Goal: Transaction & Acquisition: Purchase product/service

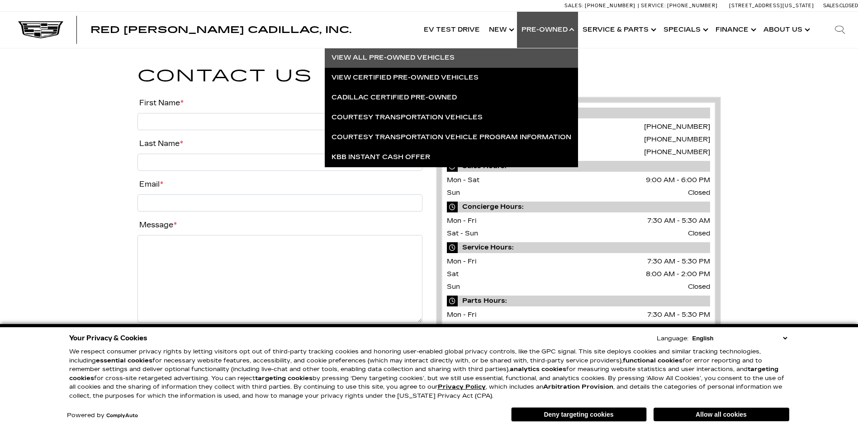
click at [448, 57] on link "View All Pre-Owned Vehicles" at bounding box center [451, 58] width 253 height 20
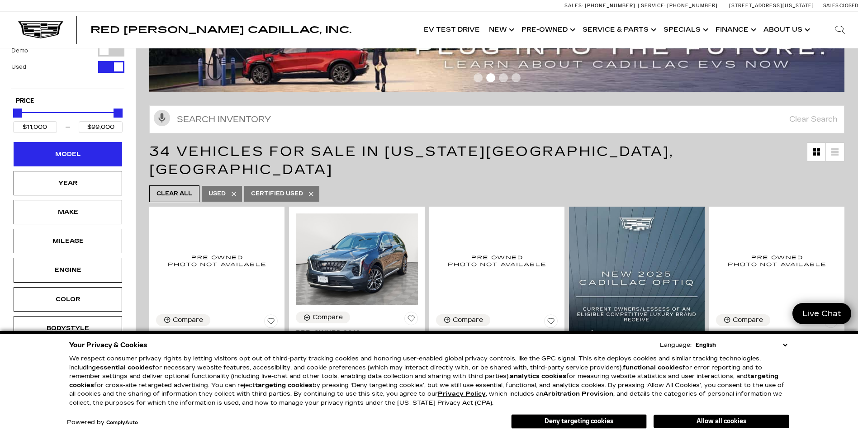
click at [86, 155] on div "Model" at bounding box center [67, 154] width 45 height 10
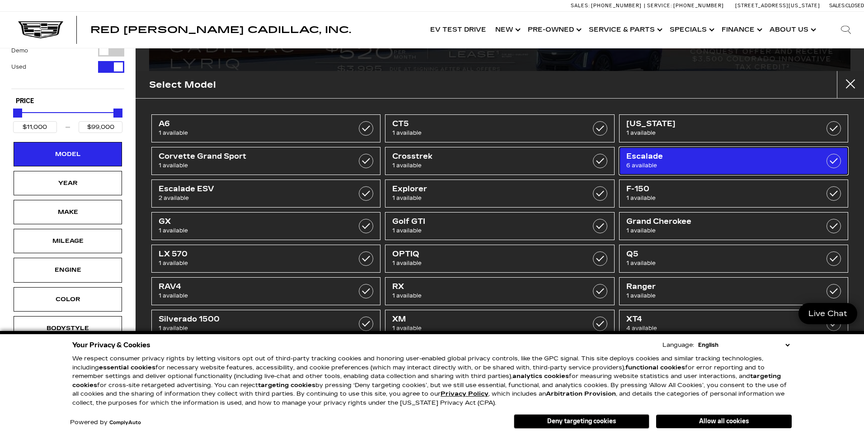
click at [777, 161] on span "6 available" at bounding box center [718, 165] width 183 height 9
type input "$49,500"
checkbox input "true"
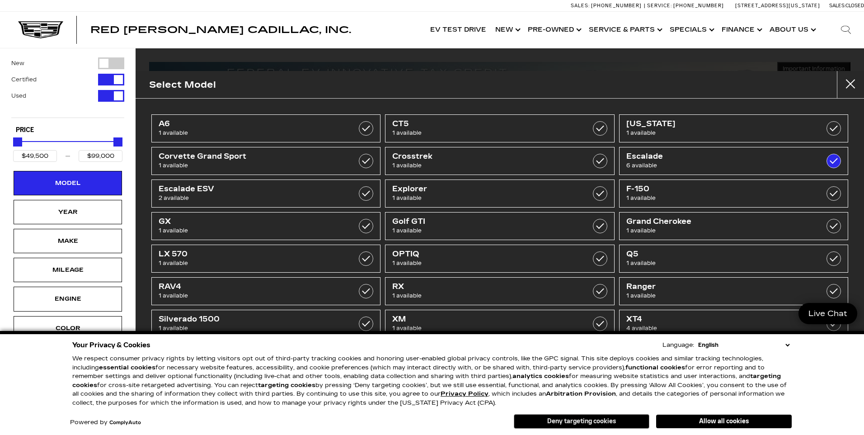
click at [604, 417] on button "Deny targeting cookies" at bounding box center [582, 421] width 136 height 14
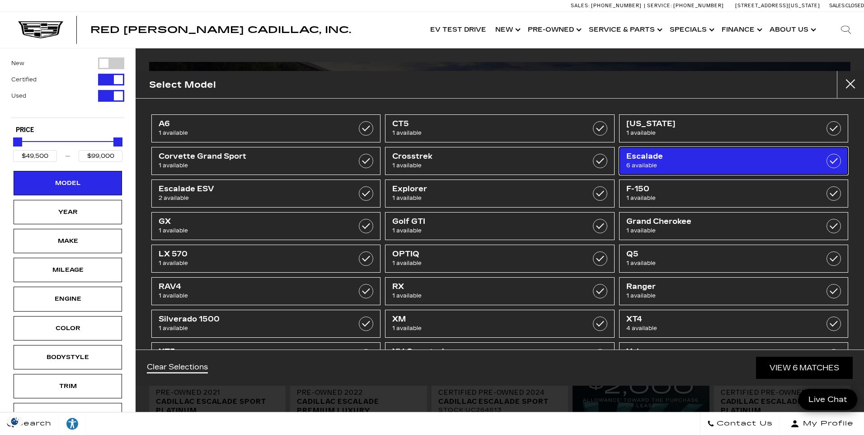
click at [657, 162] on span "6 available" at bounding box center [718, 165] width 183 height 9
type input "$11,000"
checkbox input "false"
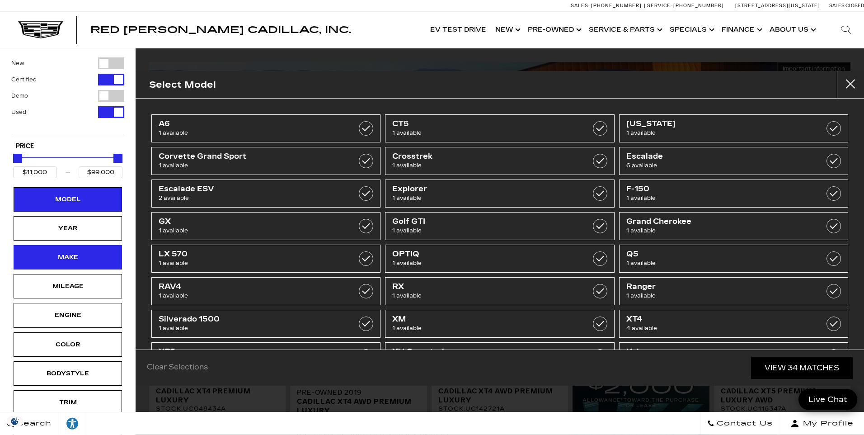
click at [90, 259] on div "Make" at bounding box center [67, 257] width 45 height 10
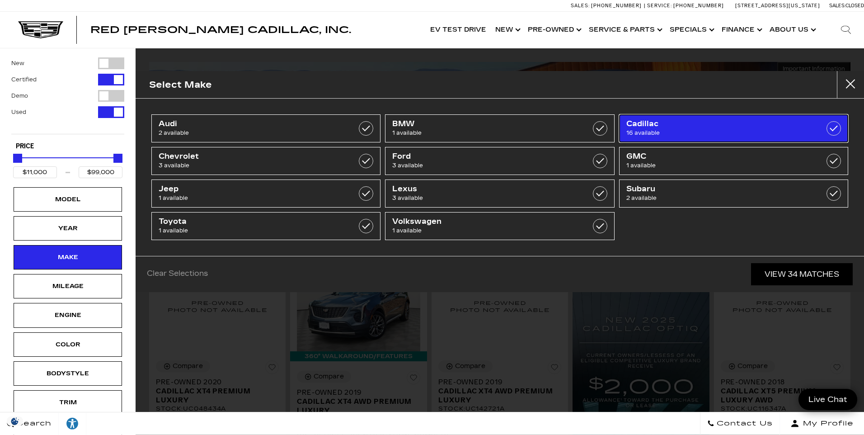
click at [671, 133] on span "16 available" at bounding box center [718, 132] width 183 height 9
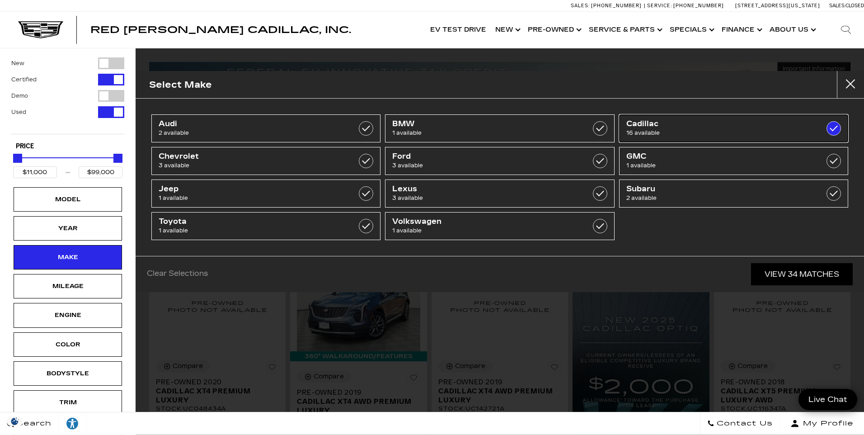
type input "$18,500"
checkbox input "true"
click at [794, 275] on link "View 16 Matches" at bounding box center [803, 274] width 100 height 22
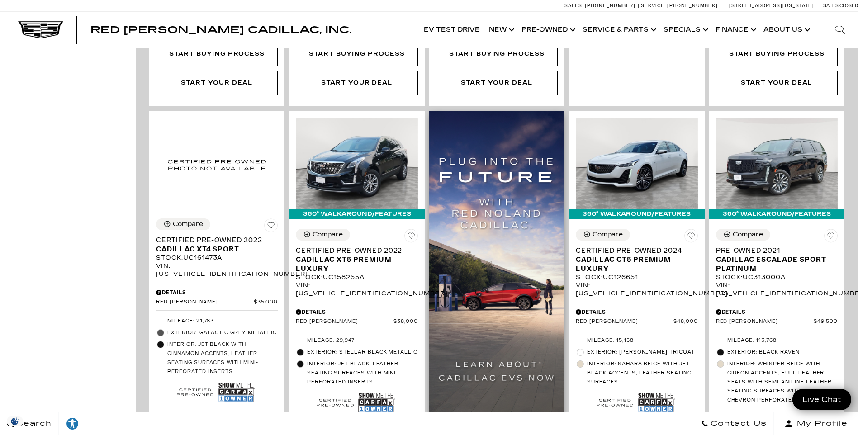
scroll to position [543, 0]
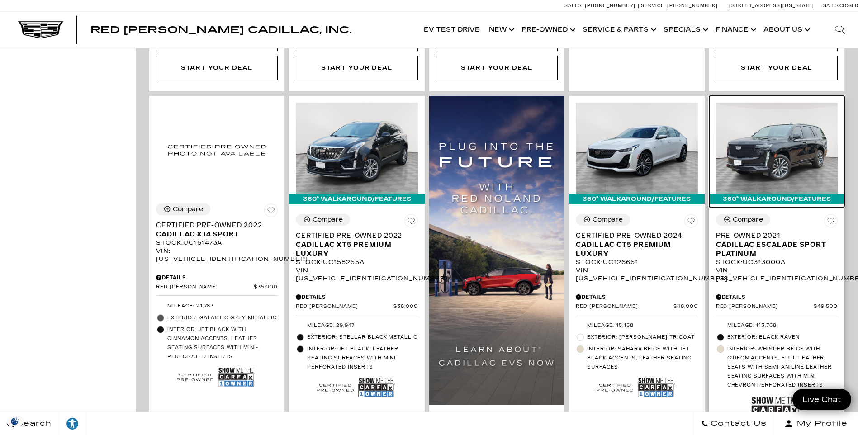
click at [786, 137] on img at bounding box center [777, 148] width 122 height 91
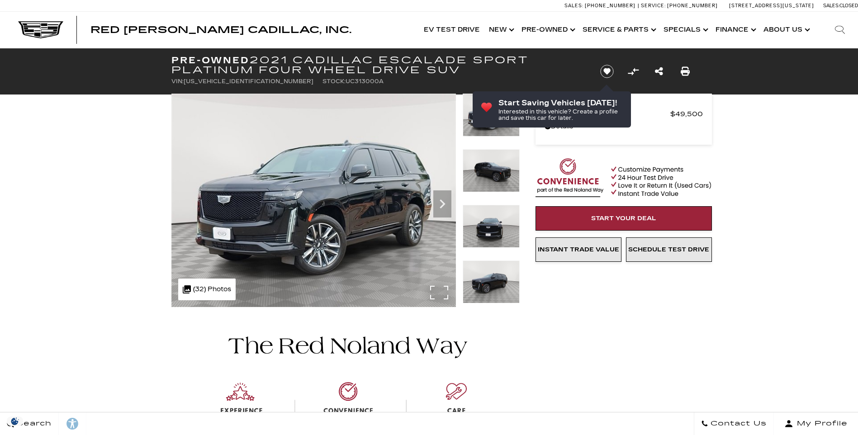
click at [209, 291] on div ".cls-1, .cls-3 { fill: #c50033; } .cls-1 { clip-rule: evenodd; } .cls-2 { clip-…" at bounding box center [206, 289] width 57 height 22
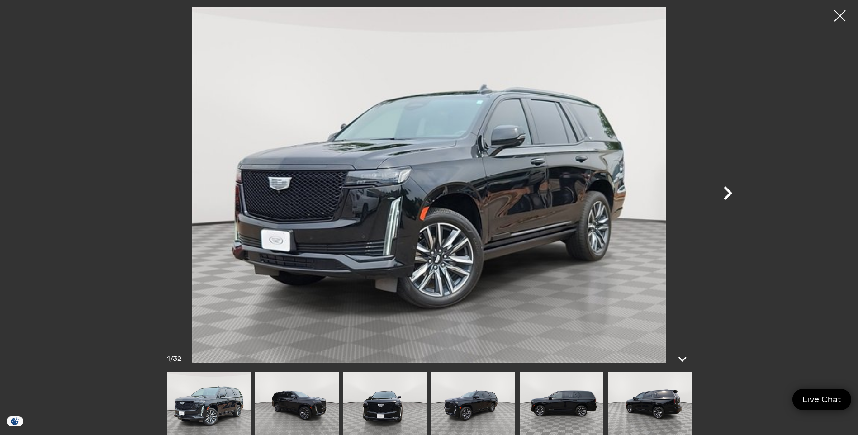
click at [729, 192] on icon "Next" at bounding box center [727, 193] width 9 height 14
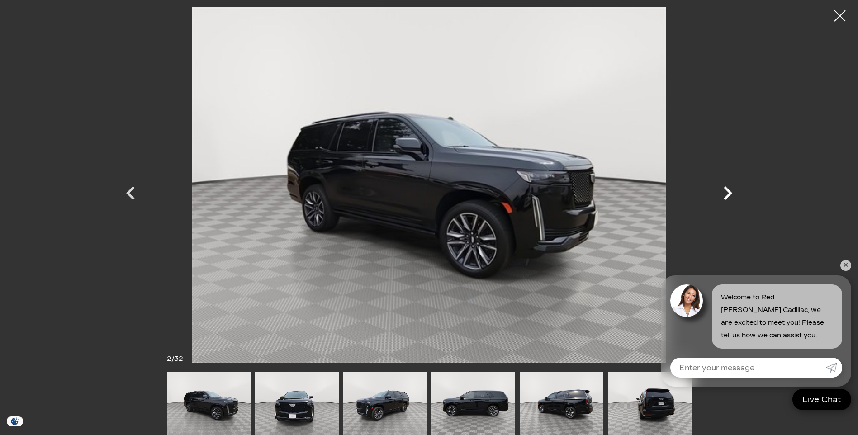
click at [731, 192] on icon "Next" at bounding box center [727, 193] width 9 height 14
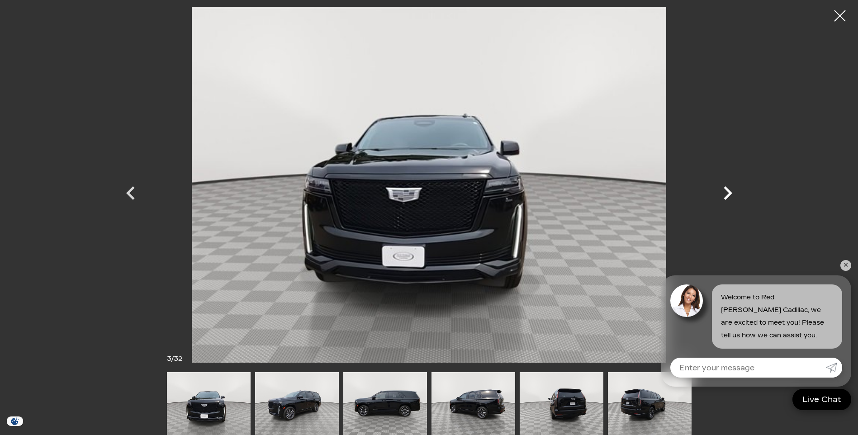
click at [731, 192] on icon "Next" at bounding box center [727, 193] width 9 height 14
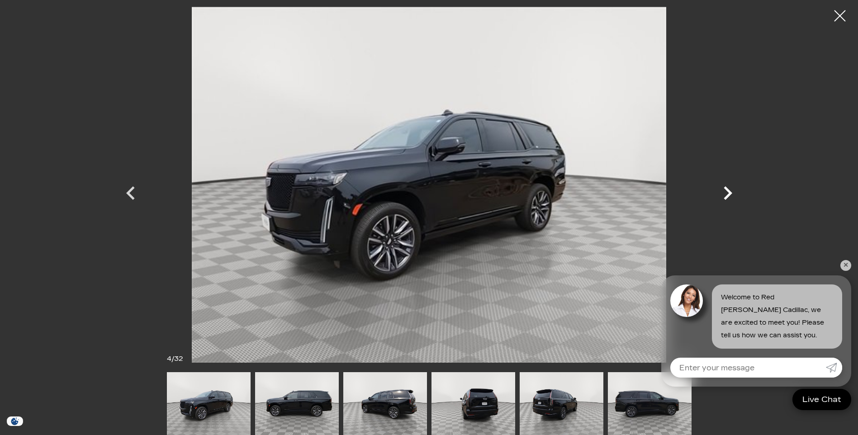
click at [731, 192] on icon "Next" at bounding box center [727, 193] width 9 height 14
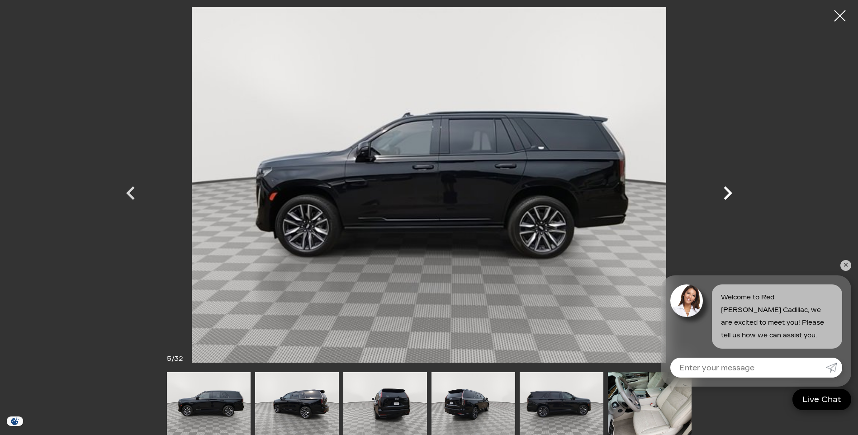
click at [729, 193] on icon "Next" at bounding box center [727, 193] width 9 height 14
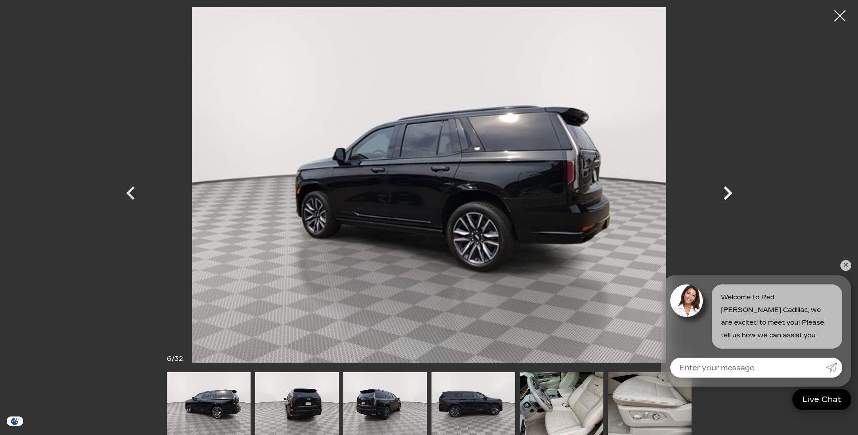
click at [729, 193] on icon "Next" at bounding box center [727, 193] width 9 height 14
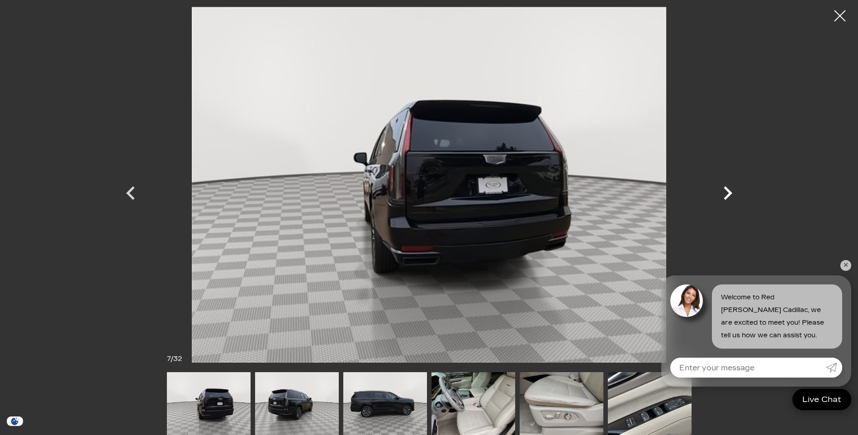
click at [729, 193] on icon "Next" at bounding box center [727, 193] width 9 height 14
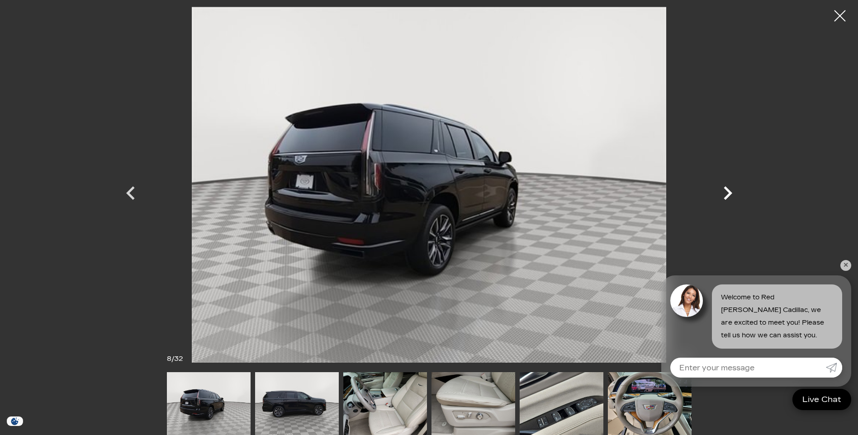
click at [729, 193] on icon "Next" at bounding box center [727, 193] width 9 height 14
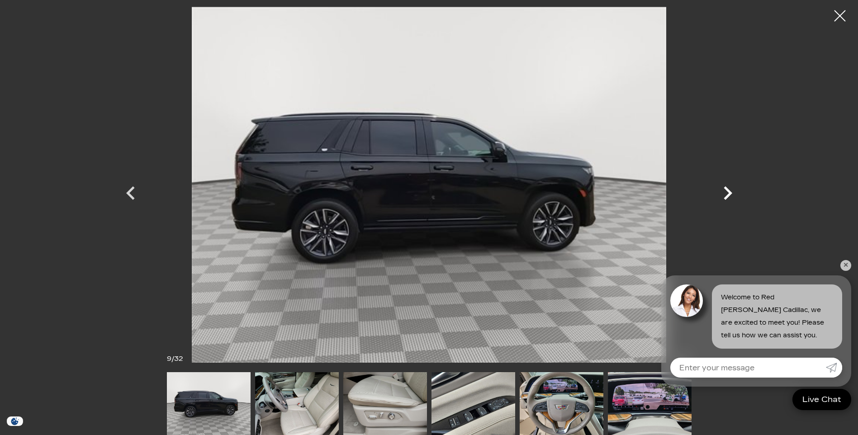
click at [729, 193] on icon "Next" at bounding box center [727, 193] width 9 height 14
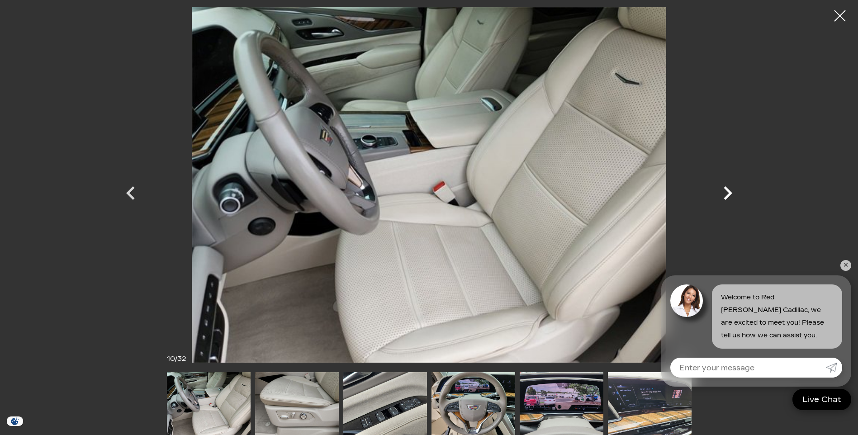
click at [729, 193] on icon "Next" at bounding box center [727, 193] width 9 height 14
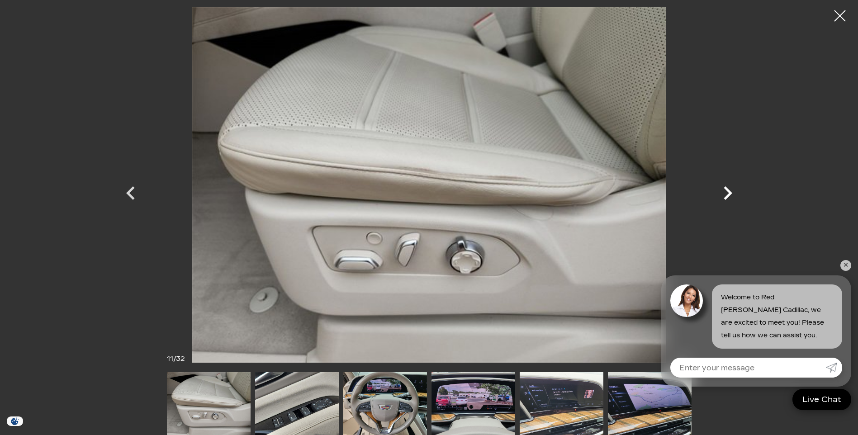
click at [729, 193] on icon "Next" at bounding box center [727, 193] width 9 height 14
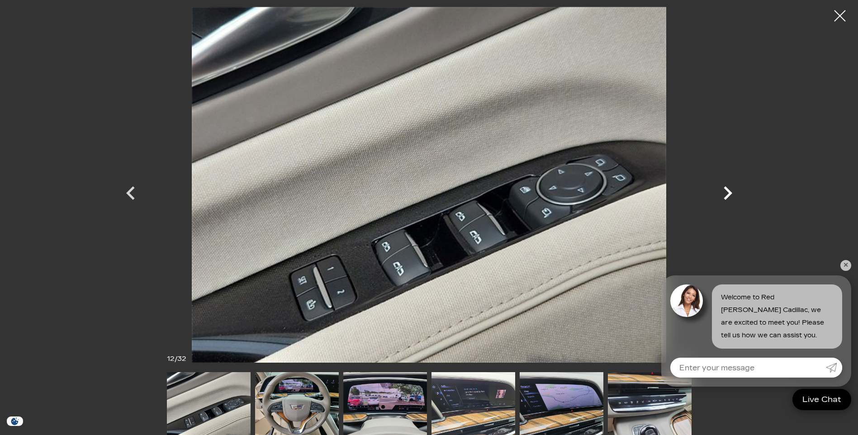
click at [729, 193] on icon "Next" at bounding box center [727, 193] width 9 height 14
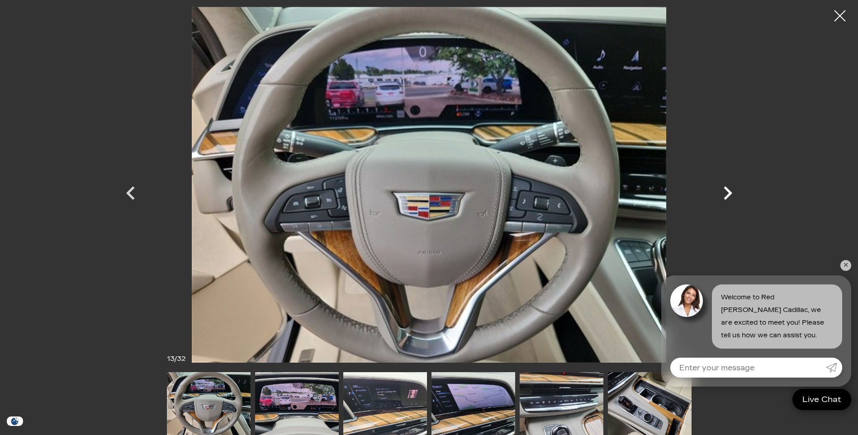
click at [729, 193] on icon "Next" at bounding box center [727, 193] width 9 height 14
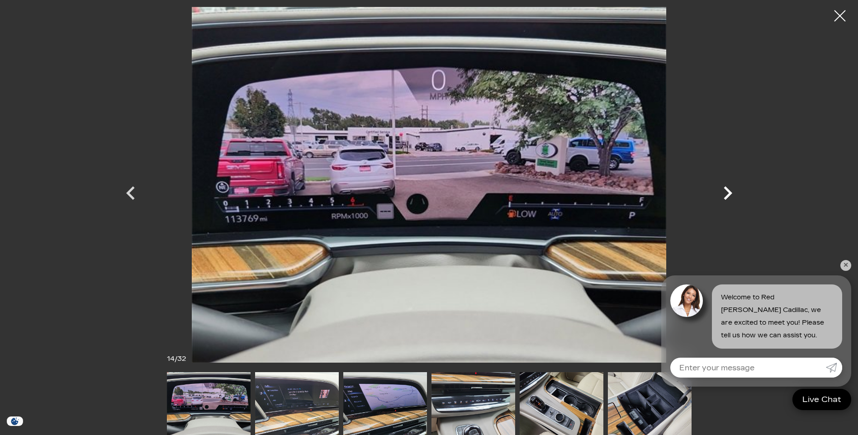
click at [729, 193] on icon "Next" at bounding box center [727, 193] width 9 height 14
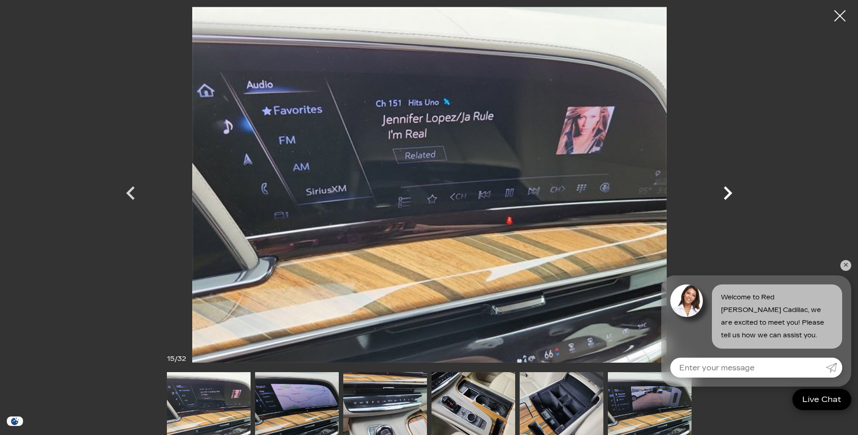
click at [730, 193] on icon "Next" at bounding box center [727, 193] width 9 height 14
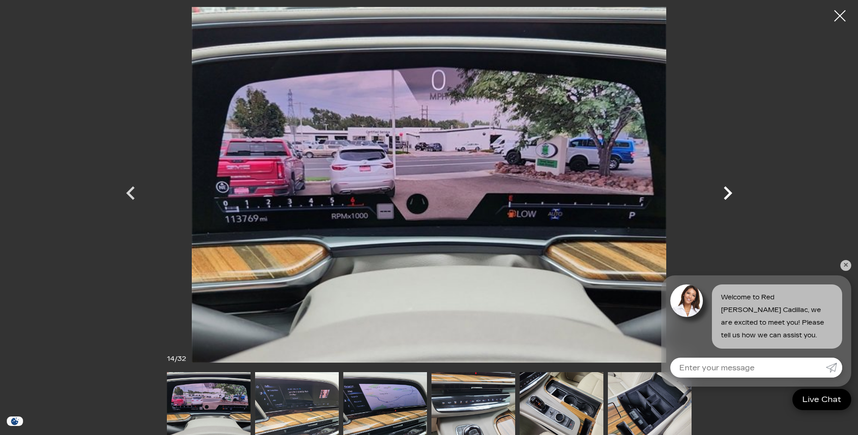
click at [730, 193] on icon "Next" at bounding box center [727, 193] width 9 height 14
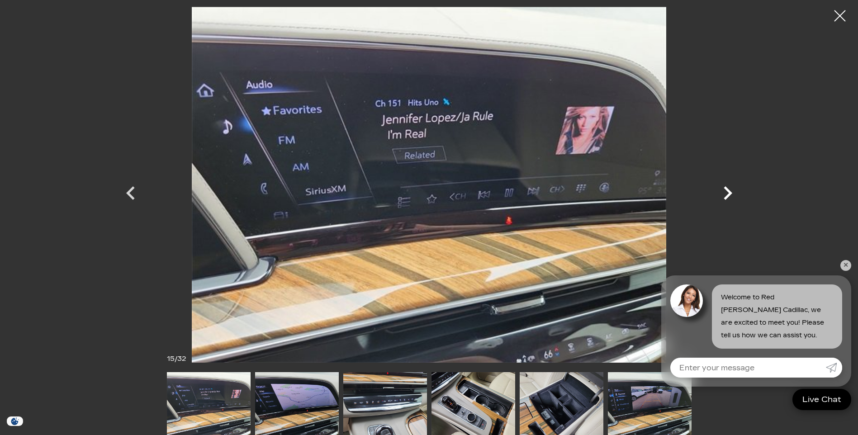
click at [726, 195] on icon "Next" at bounding box center [727, 192] width 27 height 27
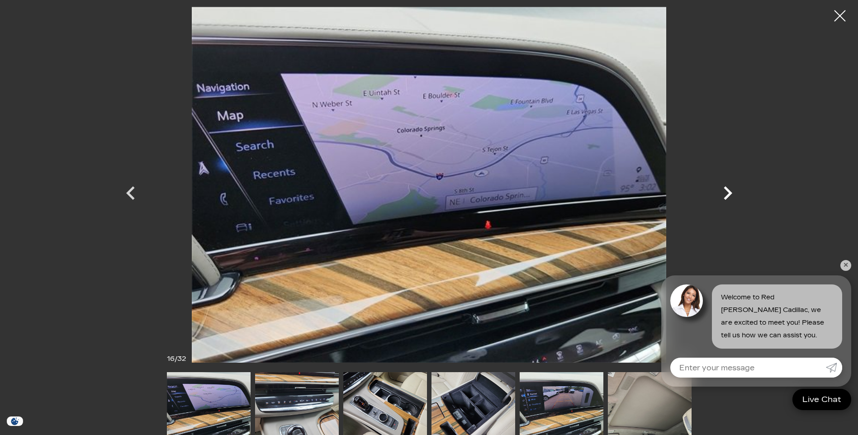
click at [726, 195] on icon "Next" at bounding box center [727, 192] width 27 height 27
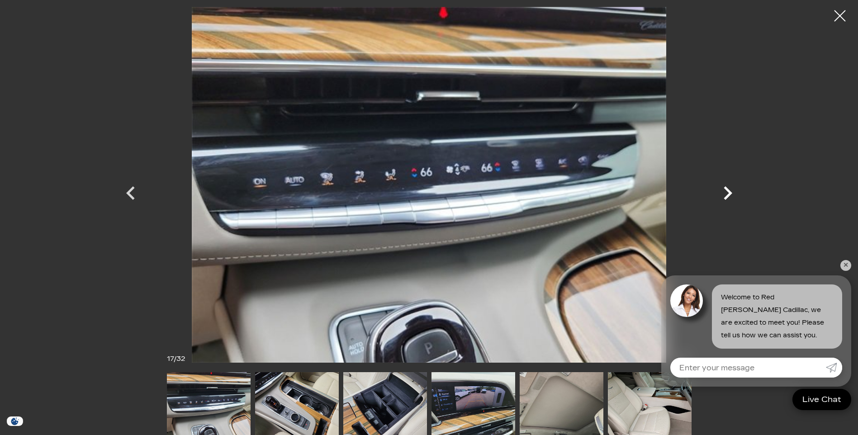
click at [726, 195] on icon "Next" at bounding box center [727, 192] width 27 height 27
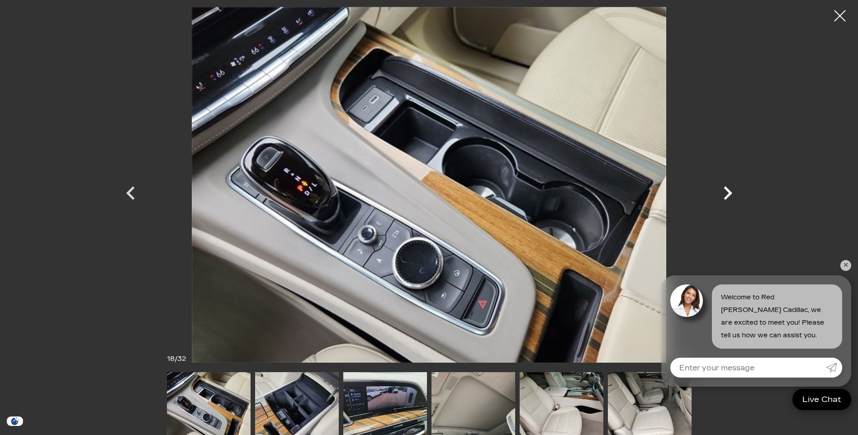
click at [726, 195] on icon "Next" at bounding box center [727, 192] width 27 height 27
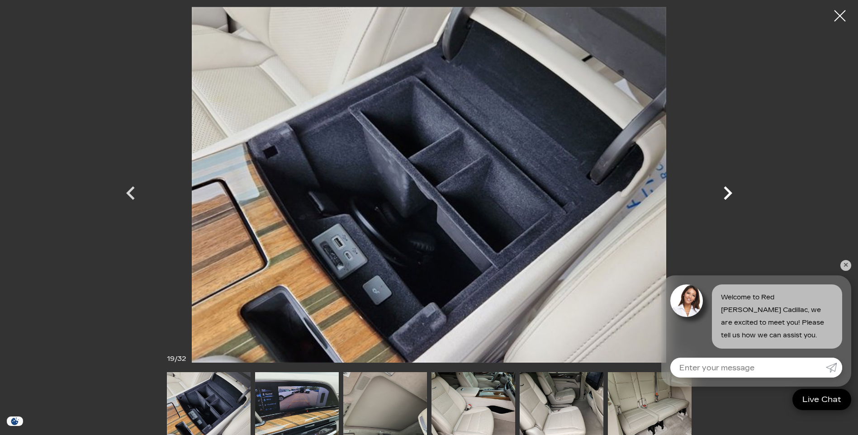
click at [726, 195] on icon "Next" at bounding box center [727, 192] width 27 height 27
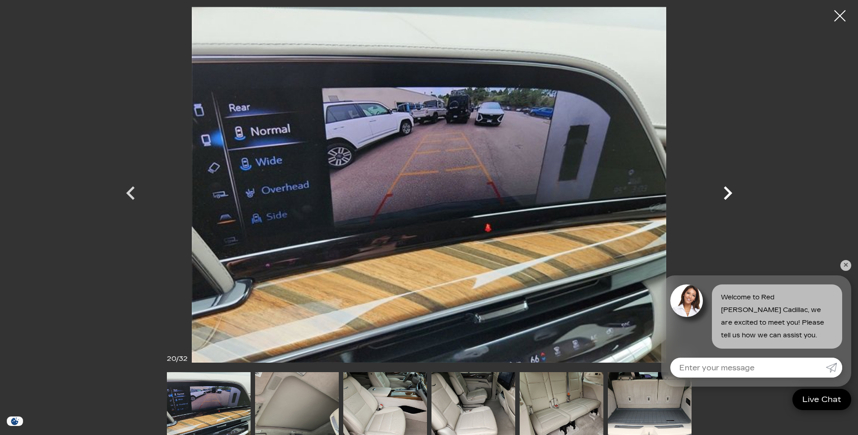
click at [726, 195] on icon "Next" at bounding box center [727, 192] width 27 height 27
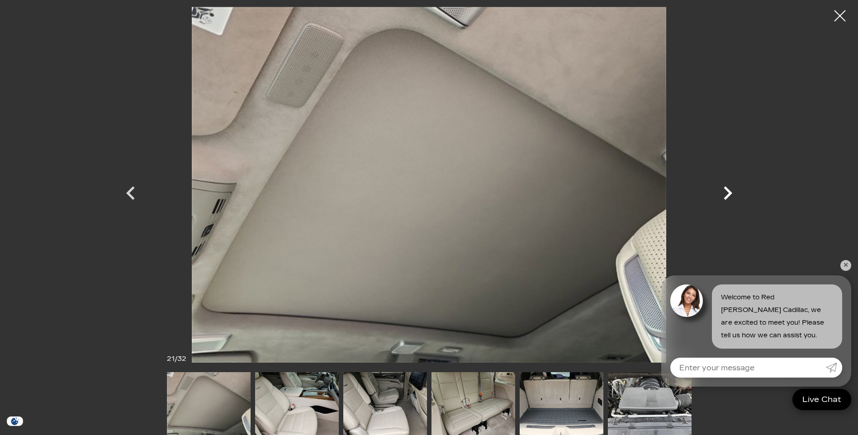
click at [726, 195] on icon "Next" at bounding box center [727, 192] width 27 height 27
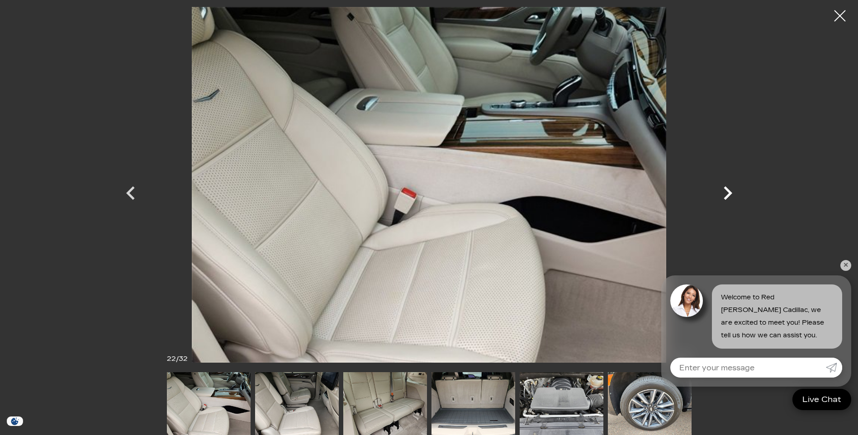
click at [726, 195] on icon "Next" at bounding box center [727, 192] width 27 height 27
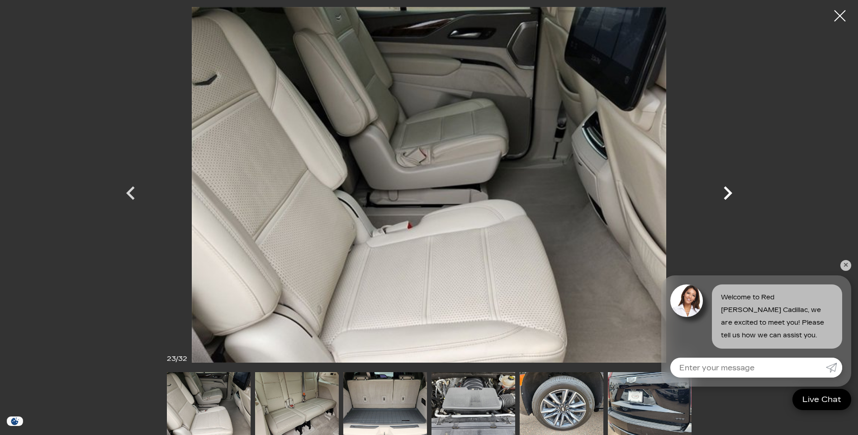
click at [726, 195] on icon "Next" at bounding box center [727, 192] width 27 height 27
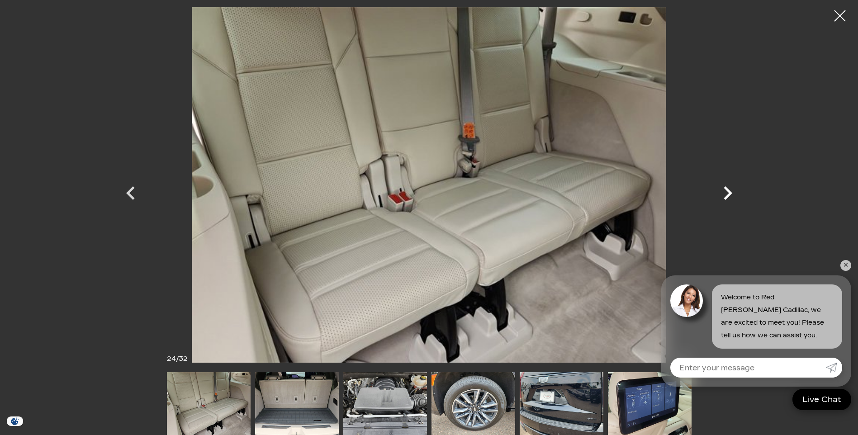
click at [726, 195] on icon "Next" at bounding box center [727, 192] width 27 height 27
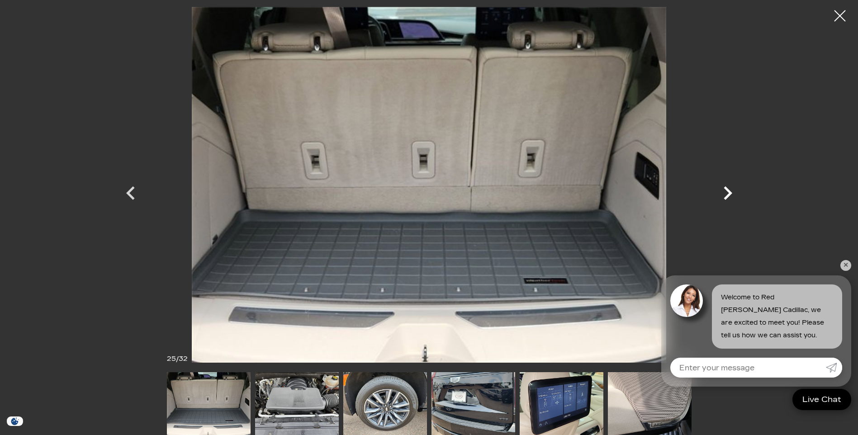
click at [727, 193] on icon "Next" at bounding box center [727, 192] width 27 height 27
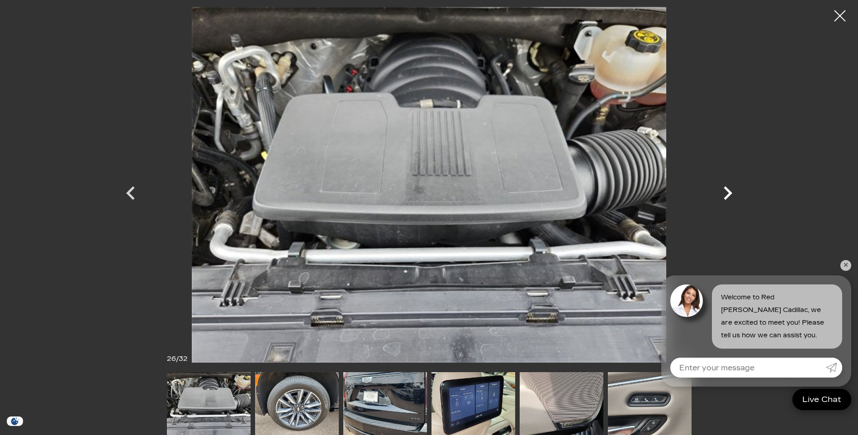
click at [727, 193] on icon "Next" at bounding box center [727, 192] width 27 height 27
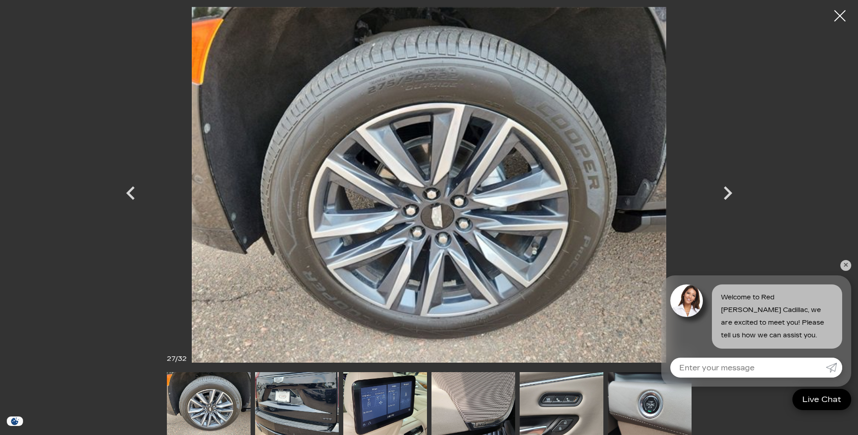
click at [839, 15] on div at bounding box center [839, 16] width 23 height 23
